Goal: Transaction & Acquisition: Purchase product/service

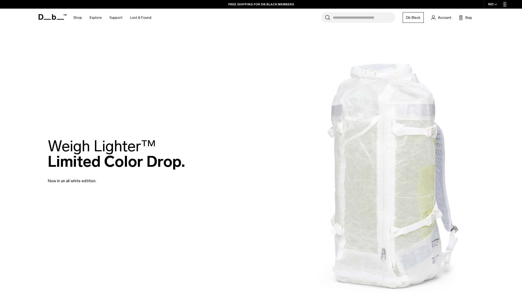
click at [382, 183] on div "Weigh Lighter™  Limited Color Drop. Now in an all white edtition." at bounding box center [261, 161] width 426 height 76
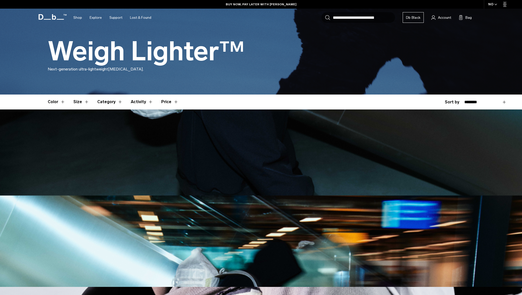
scroll to position [92, 0]
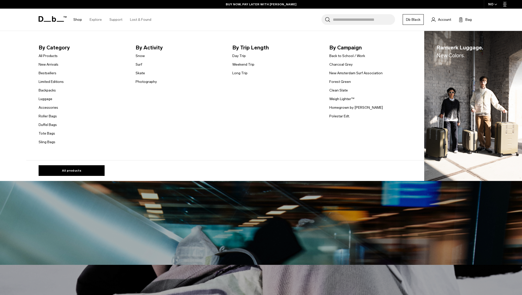
click at [77, 17] on link "Shop" at bounding box center [77, 20] width 9 height 18
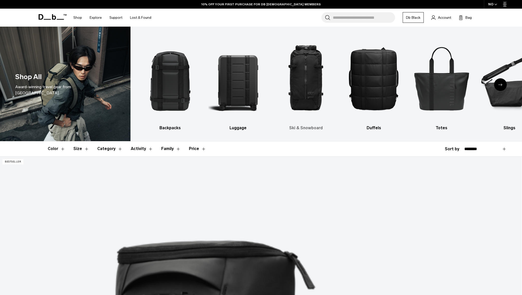
click at [304, 60] on img "3 / 10" at bounding box center [305, 78] width 59 height 88
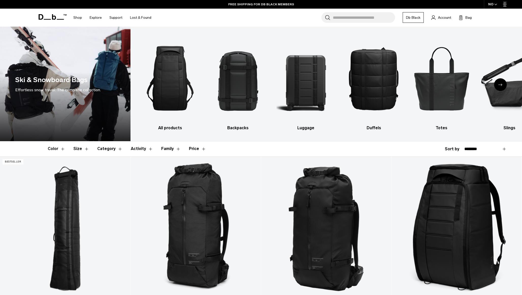
click at [495, 3] on span "button" at bounding box center [495, 5] width 3 height 4
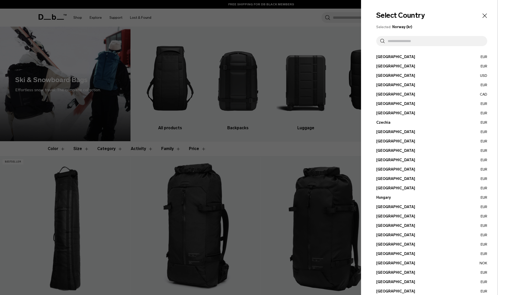
scroll to position [79, 0]
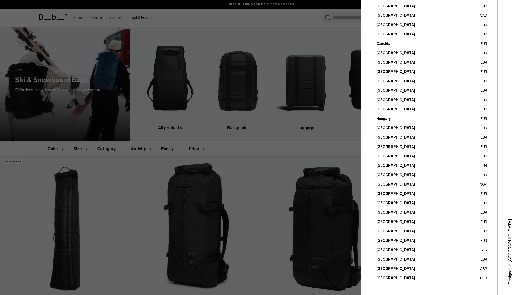
click at [396, 279] on button "United States USD" at bounding box center [431, 278] width 111 height 5
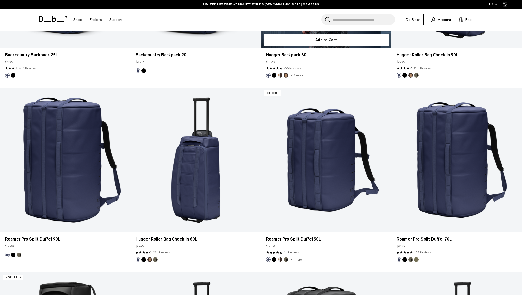
scroll to position [885, 0]
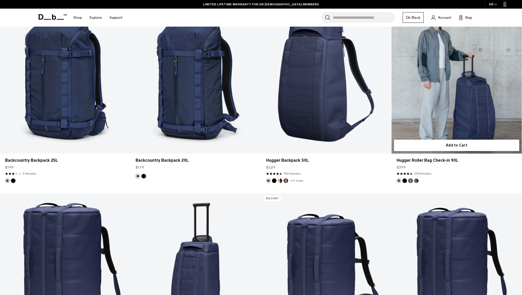
click at [463, 96] on link "Hugger Roller Bag Check-in 90L" at bounding box center [456, 81] width 130 height 145
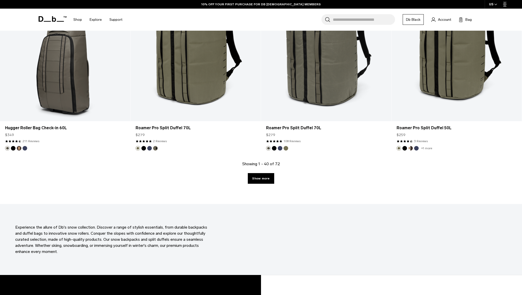
scroll to position [1842, 0]
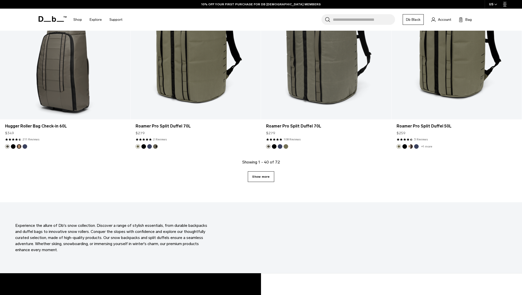
click at [265, 179] on link "Show more" at bounding box center [261, 176] width 26 height 11
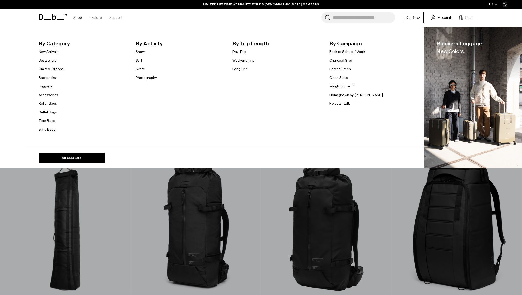
click at [46, 120] on link "Tote Bags" at bounding box center [47, 120] width 16 height 5
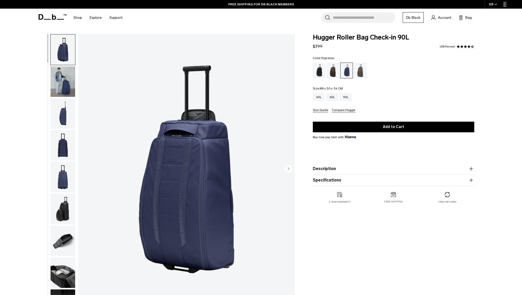
click at [332, 72] on div "Espresso" at bounding box center [332, 71] width 13 height 16
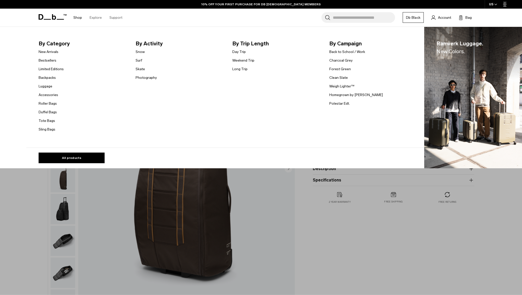
click at [76, 18] on link "Shop" at bounding box center [77, 18] width 9 height 18
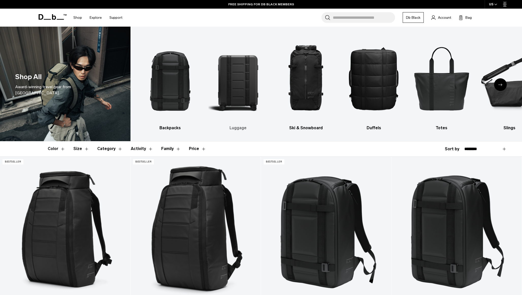
click at [239, 76] on img "2 / 10" at bounding box center [237, 78] width 59 height 88
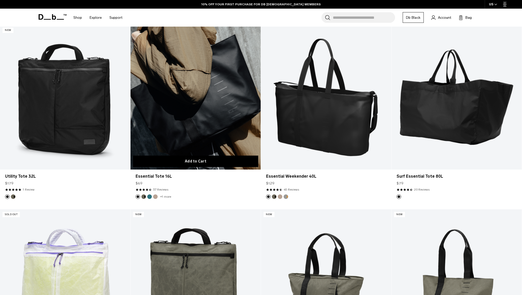
scroll to position [115, 0]
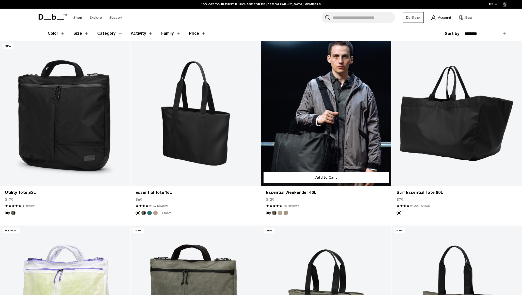
click at [274, 212] on button "Forest Green" at bounding box center [274, 213] width 5 height 5
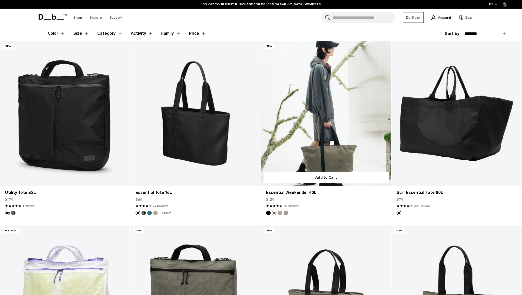
click at [280, 214] on button "Fogbow Beige" at bounding box center [280, 213] width 5 height 5
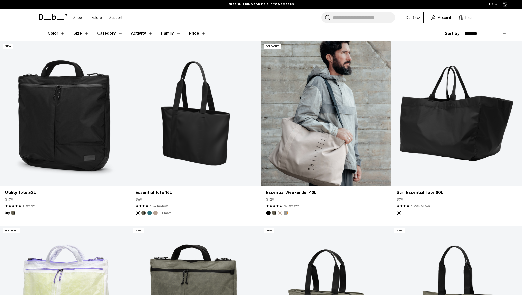
click at [285, 213] on button "Sand Grey" at bounding box center [285, 213] width 5 height 5
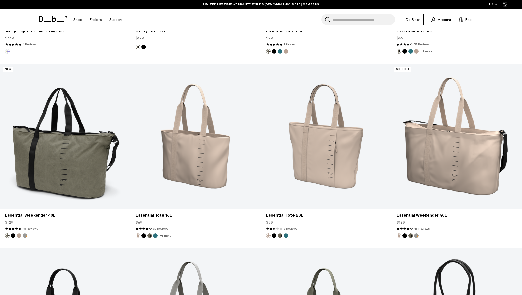
scroll to position [518, 0]
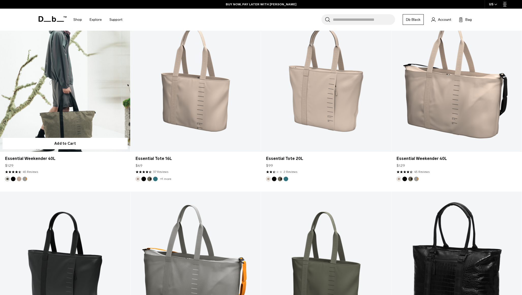
click at [62, 116] on link "Essential Weekender 40L" at bounding box center [65, 79] width 130 height 145
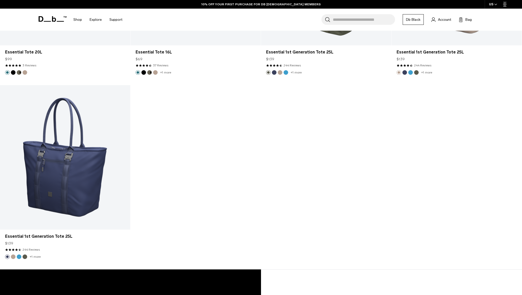
scroll to position [1014, 0]
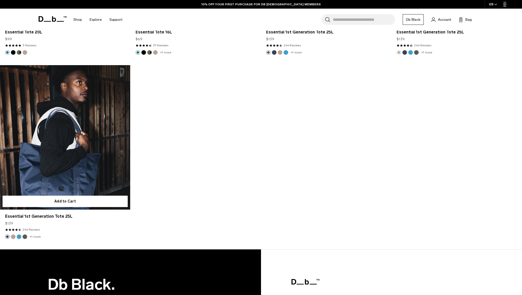
click at [119, 147] on link "Essential 1st Generation Tote 25L" at bounding box center [65, 137] width 130 height 145
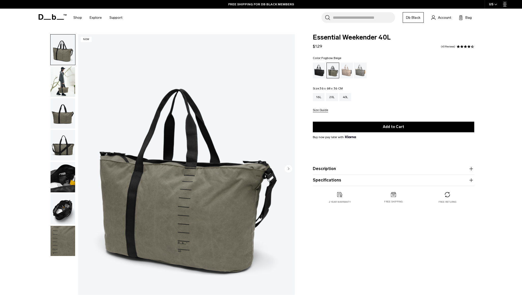
click at [348, 71] on div "Fogbow Beige" at bounding box center [346, 71] width 13 height 16
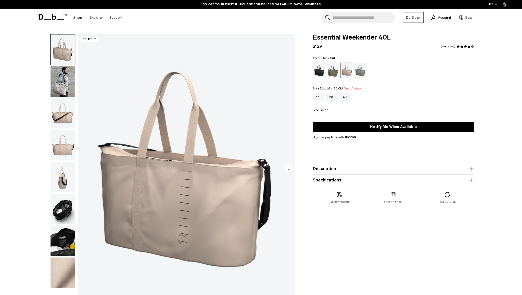
click at [321, 72] on div "Black Out" at bounding box center [319, 71] width 13 height 16
click at [359, 74] on div "Sand Grey" at bounding box center [360, 71] width 13 height 16
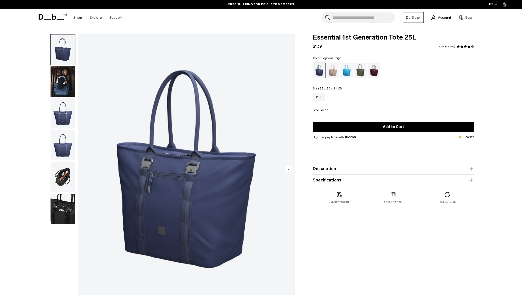
click at [335, 69] on div "Fogbow Beige" at bounding box center [332, 71] width 13 height 16
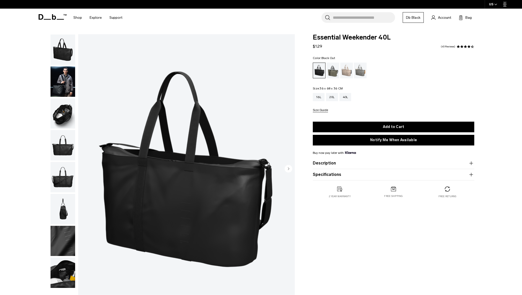
click at [336, 74] on div "Forest Green" at bounding box center [332, 71] width 13 height 16
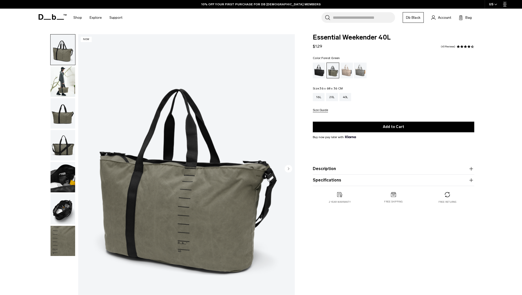
click at [67, 80] on img "button" at bounding box center [62, 81] width 25 height 30
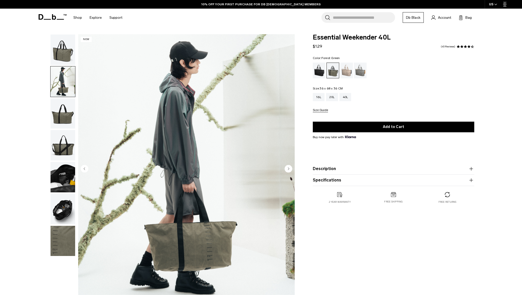
click at [65, 118] on img "button" at bounding box center [62, 113] width 25 height 30
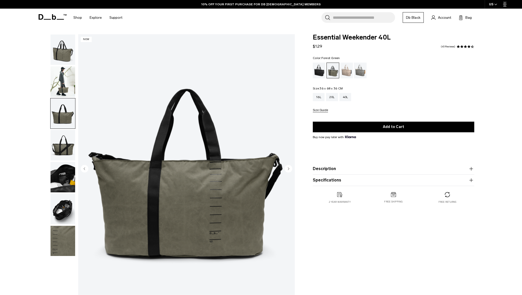
click at [64, 140] on img "button" at bounding box center [62, 145] width 25 height 30
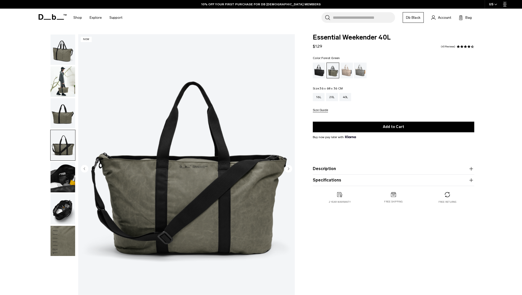
click at [62, 159] on img "button" at bounding box center [62, 145] width 25 height 30
click at [60, 181] on img "button" at bounding box center [62, 177] width 25 height 30
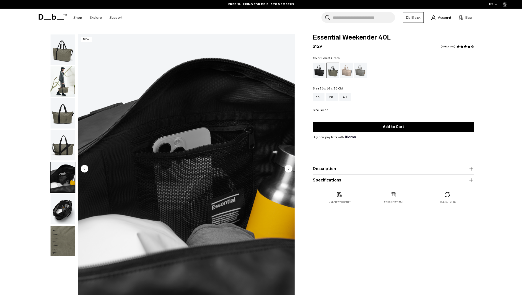
click at [60, 199] on img "button" at bounding box center [62, 209] width 25 height 30
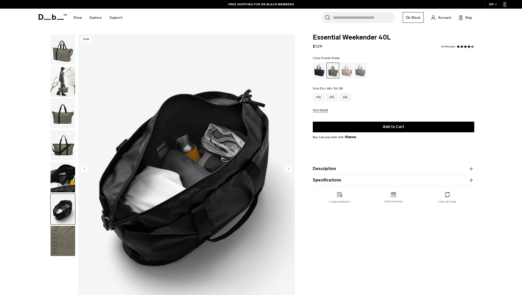
click at [61, 221] on img "button" at bounding box center [62, 209] width 25 height 30
click at [427, 184] on product-accordion "Specifications Volume 40 Litres Dimensions 36 x 68 x 36 CM (H x W x D) Weight 0…" at bounding box center [393, 180] width 161 height 11
click at [467, 180] on button "Specifications" at bounding box center [393, 180] width 161 height 6
click at [63, 85] on img "button" at bounding box center [62, 81] width 25 height 30
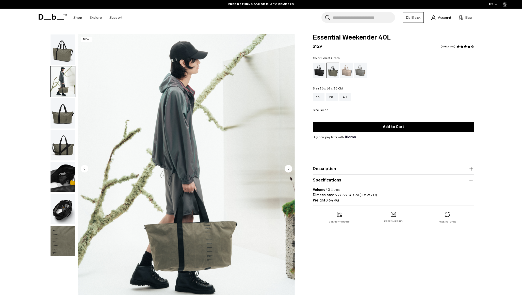
click at [63, 110] on img "button" at bounding box center [62, 113] width 25 height 30
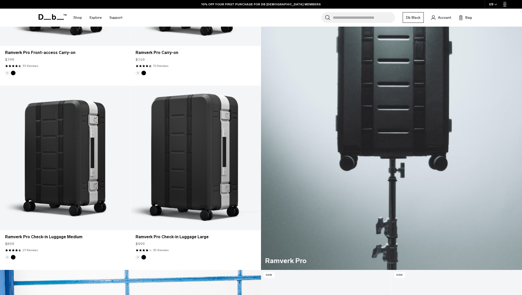
scroll to position [256, 0]
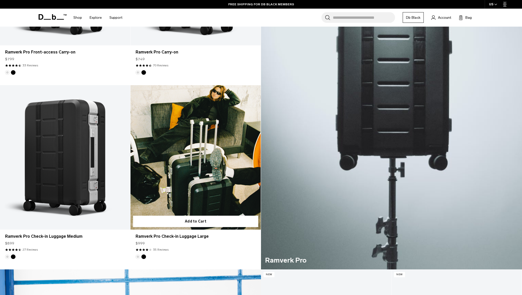
click at [143, 256] on button "Black Out" at bounding box center [143, 257] width 5 height 5
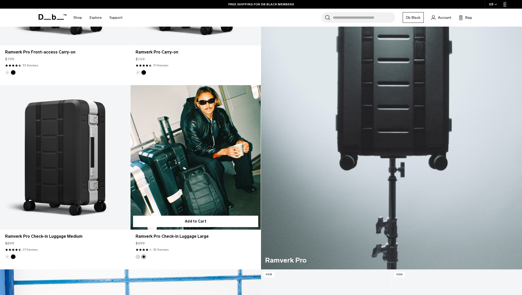
click at [135, 256] on img "Silver" at bounding box center [138, 257] width 6 height 6
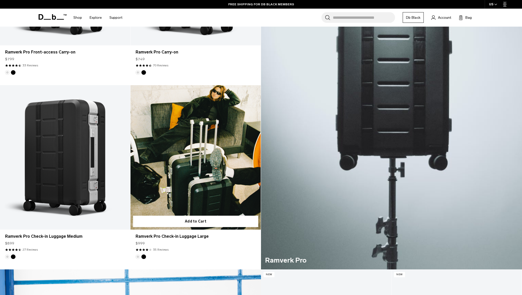
click at [144, 258] on button "Black Out" at bounding box center [143, 257] width 5 height 5
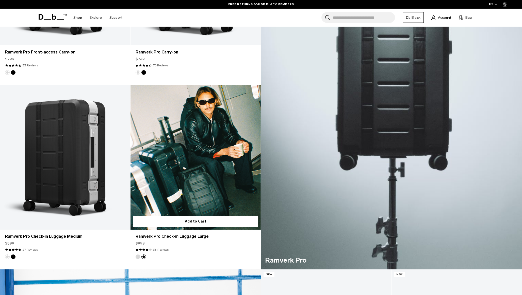
scroll to position [0, 0]
